Goal: Transaction & Acquisition: Subscribe to service/newsletter

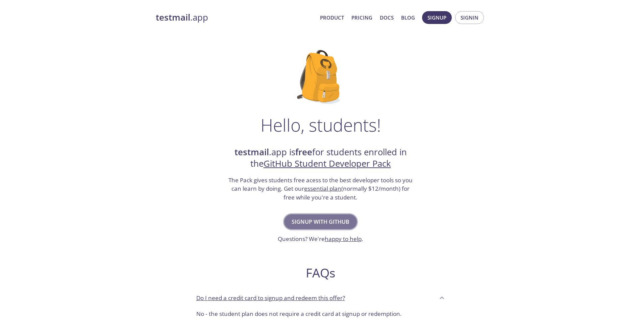
drag, startPoint x: 0, startPoint y: 0, endPoint x: 324, endPoint y: 226, distance: 395.6
click at [324, 226] on span "Signup with GitHub" at bounding box center [321, 221] width 58 height 9
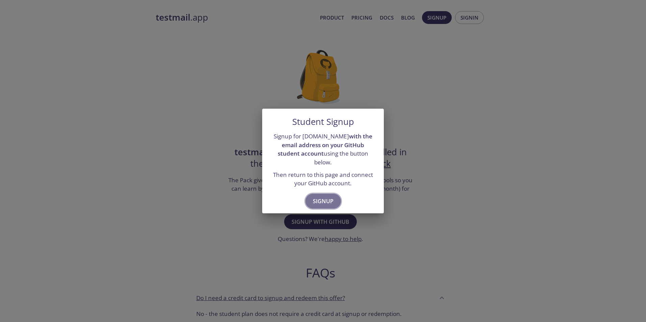
click at [315, 197] on span "Signup" at bounding box center [323, 201] width 21 height 9
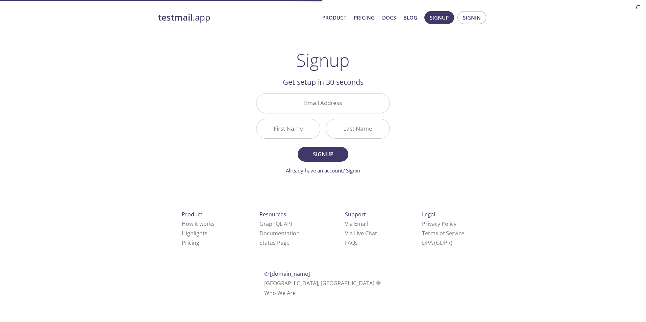
click at [330, 113] on div at bounding box center [323, 103] width 134 height 20
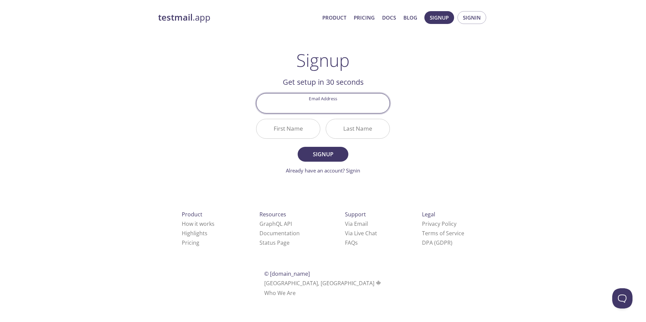
click at [324, 105] on input "Email Address" at bounding box center [323, 103] width 133 height 19
type input "[EMAIL_ADDRESS][DOMAIN_NAME]"
click at [299, 136] on input "First Name" at bounding box center [289, 128] width 64 height 19
type input "[PERSON_NAME]"
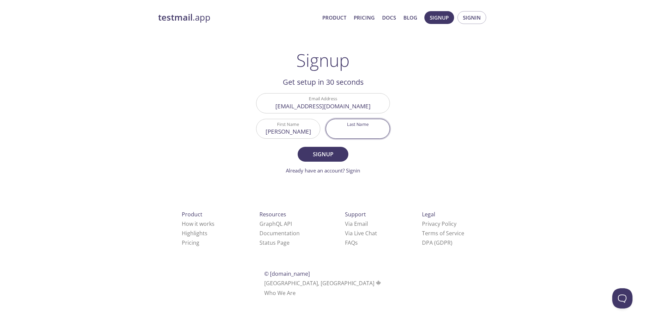
click at [366, 133] on input "Last Name" at bounding box center [358, 128] width 64 height 19
type input "AGOSSA"
click at [327, 156] on span "Signup" at bounding box center [323, 154] width 36 height 9
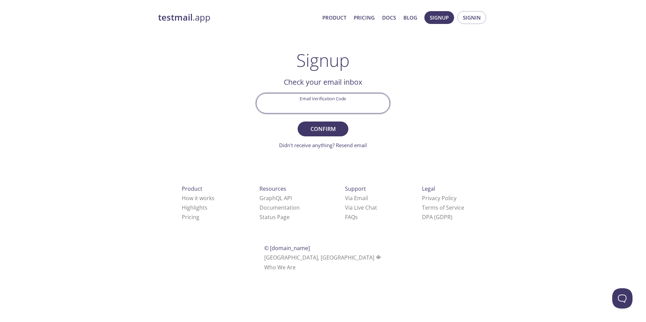
click at [348, 109] on input "Email Verification Code" at bounding box center [323, 103] width 133 height 19
type input "1ANXLBG"
click at [338, 124] on span "Confirm" at bounding box center [323, 128] width 36 height 9
